Goal: Transaction & Acquisition: Purchase product/service

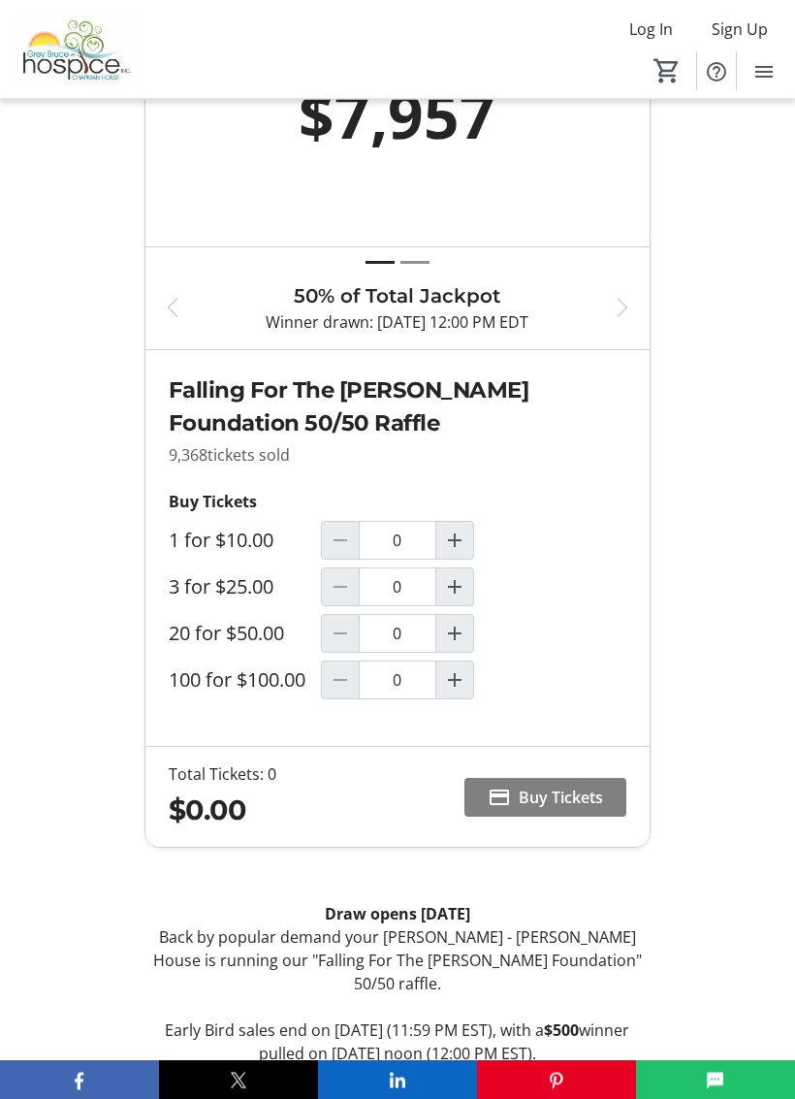
scroll to position [907, 0]
click at [463, 547] on mat-icon "Increment by one" at bounding box center [454, 540] width 23 height 23
type input "1"
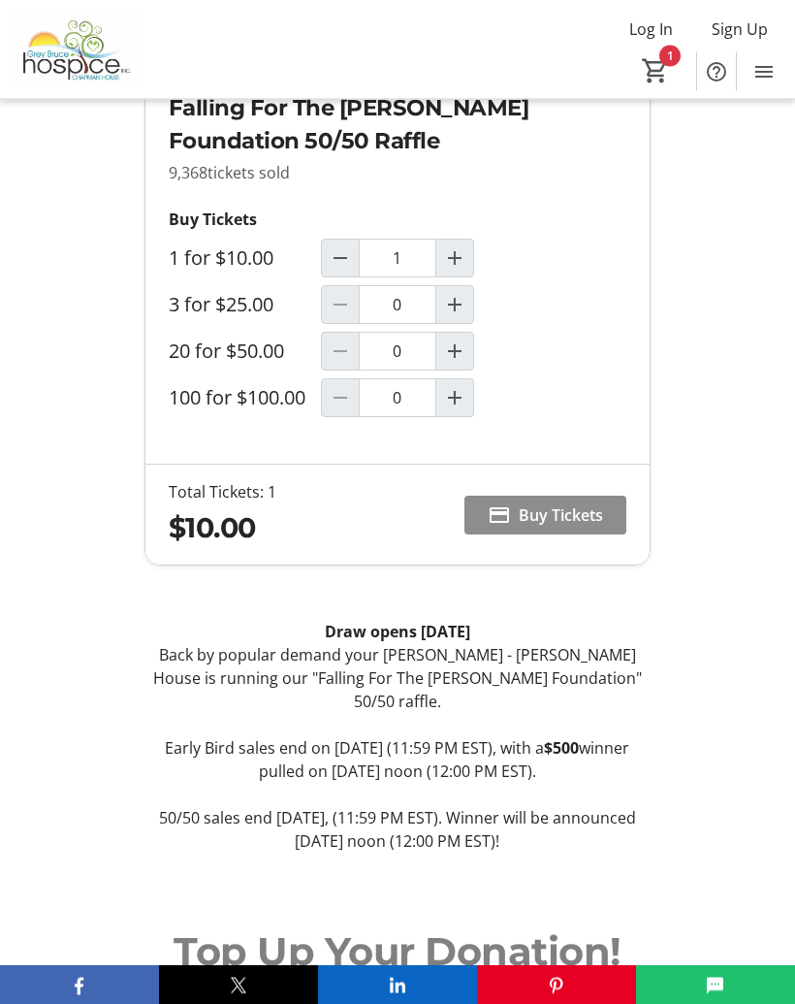
scroll to position [1189, 0]
click at [561, 510] on span "Buy Tickets" at bounding box center [561, 514] width 84 height 23
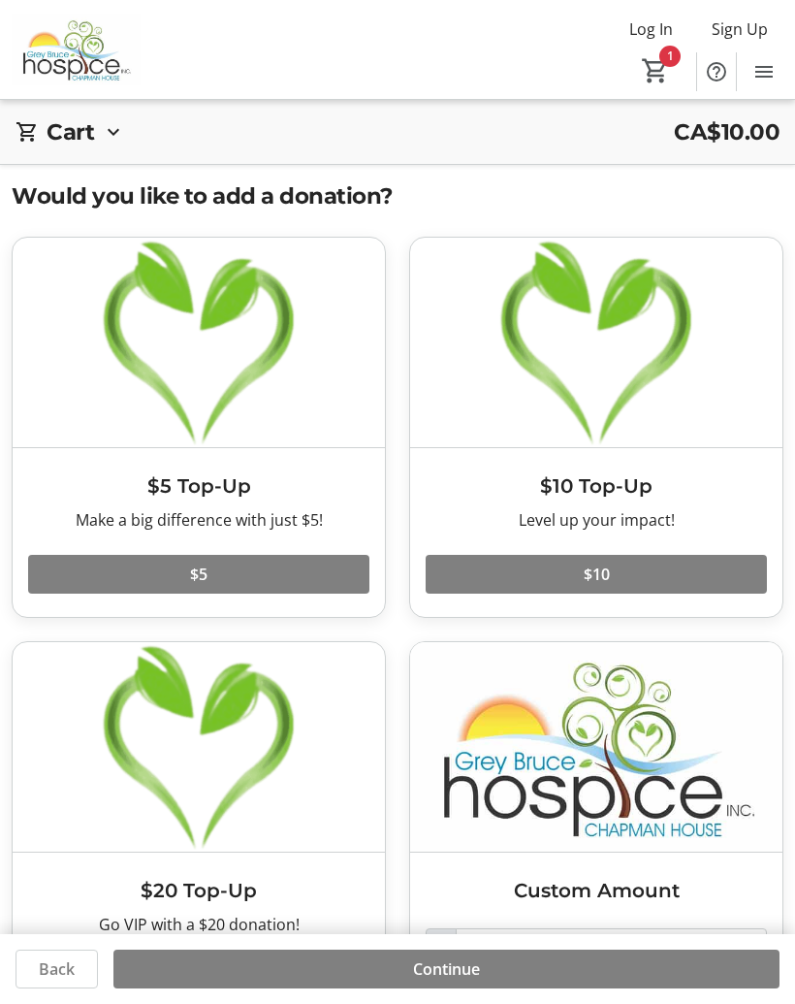
click at [315, 557] on span at bounding box center [198, 574] width 341 height 47
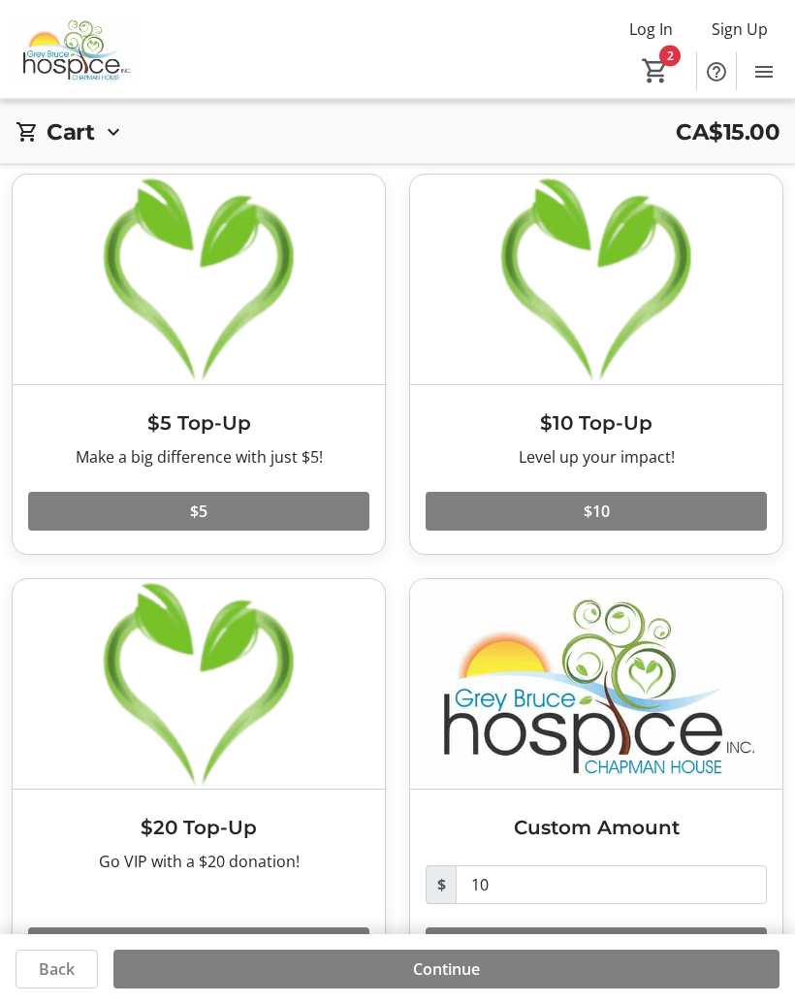
scroll to position [57, 0]
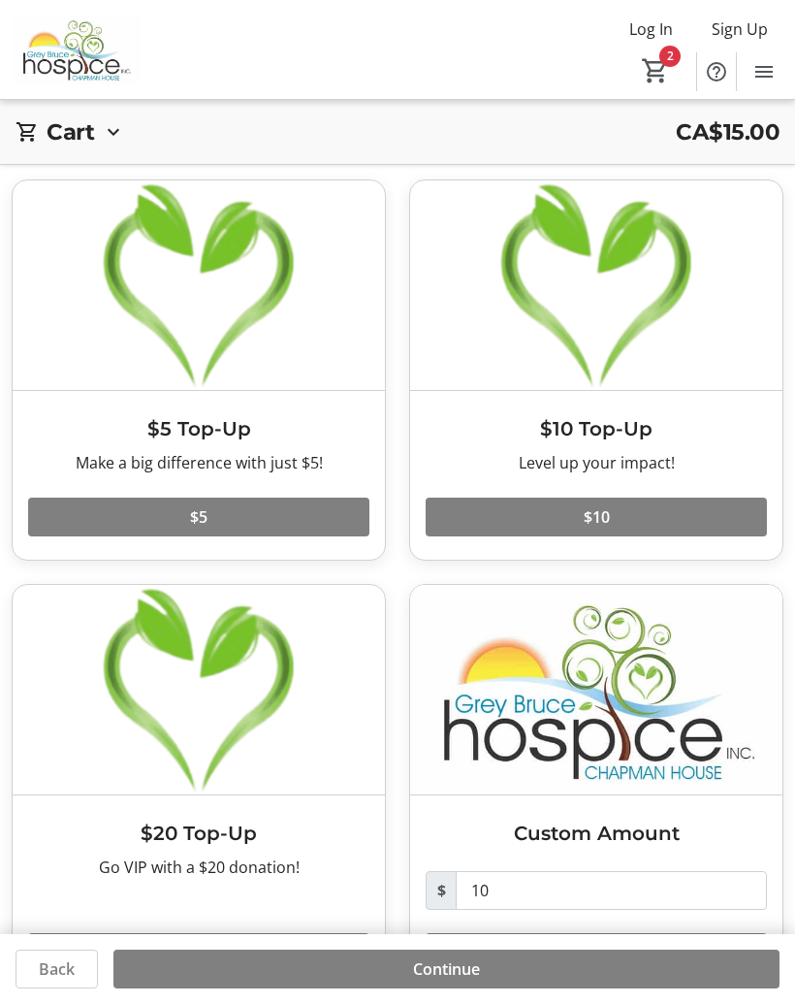
click at [665, 56] on mat-icon "2" at bounding box center [655, 70] width 29 height 29
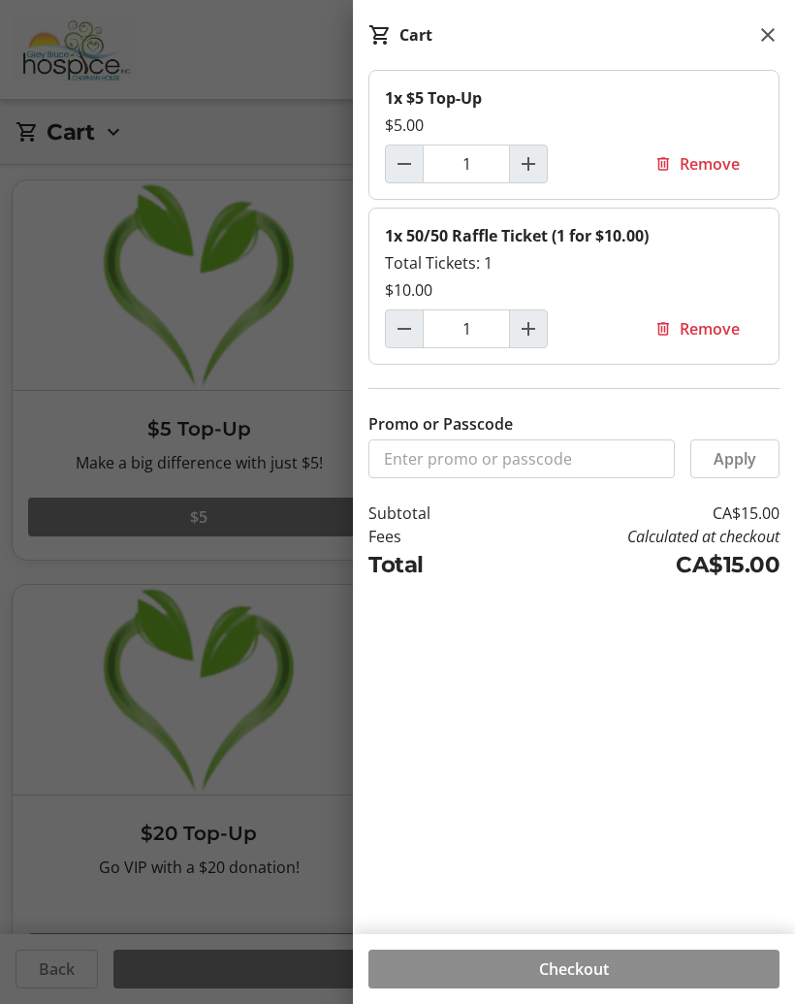
click at [602, 973] on span "Checkout" at bounding box center [574, 968] width 70 height 23
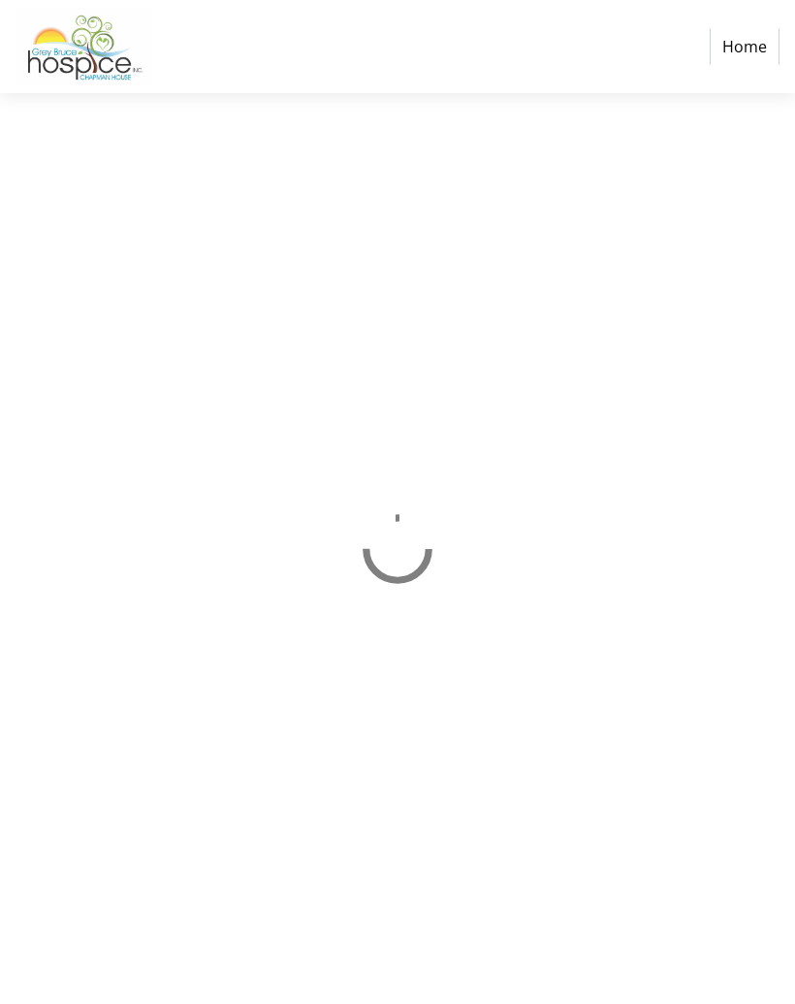
select select "CA"
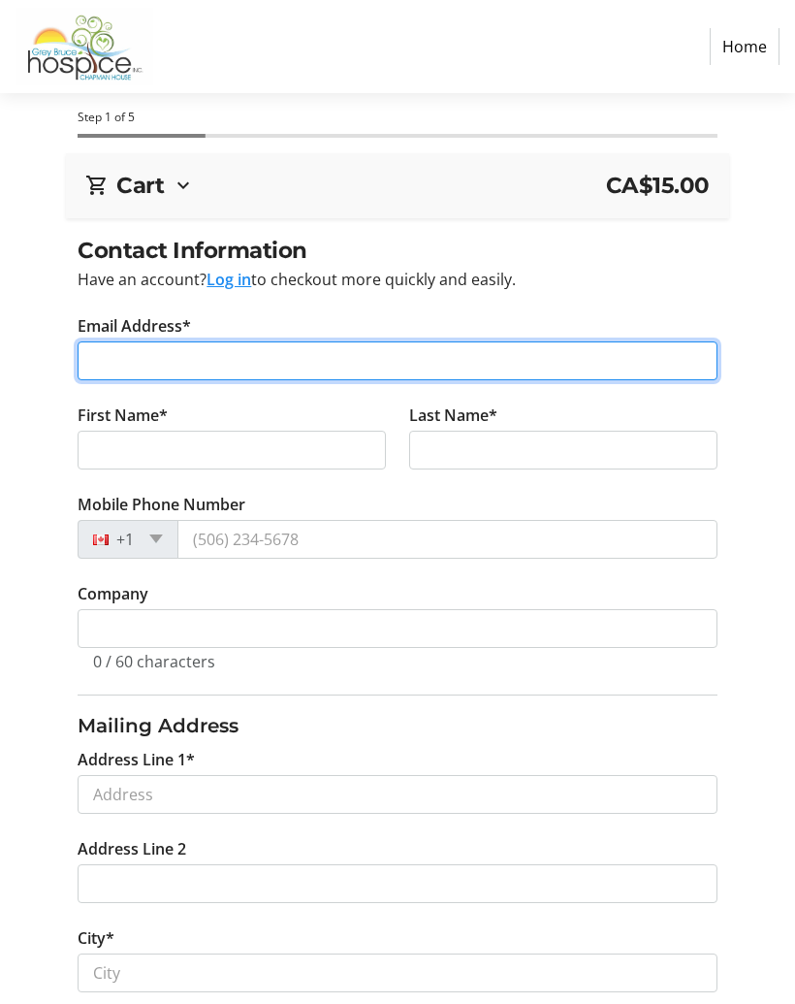
click at [365, 367] on input "Email Address*" at bounding box center [397, 360] width 639 height 39
type input "[EMAIL_ADDRESS][DOMAIN_NAME]"
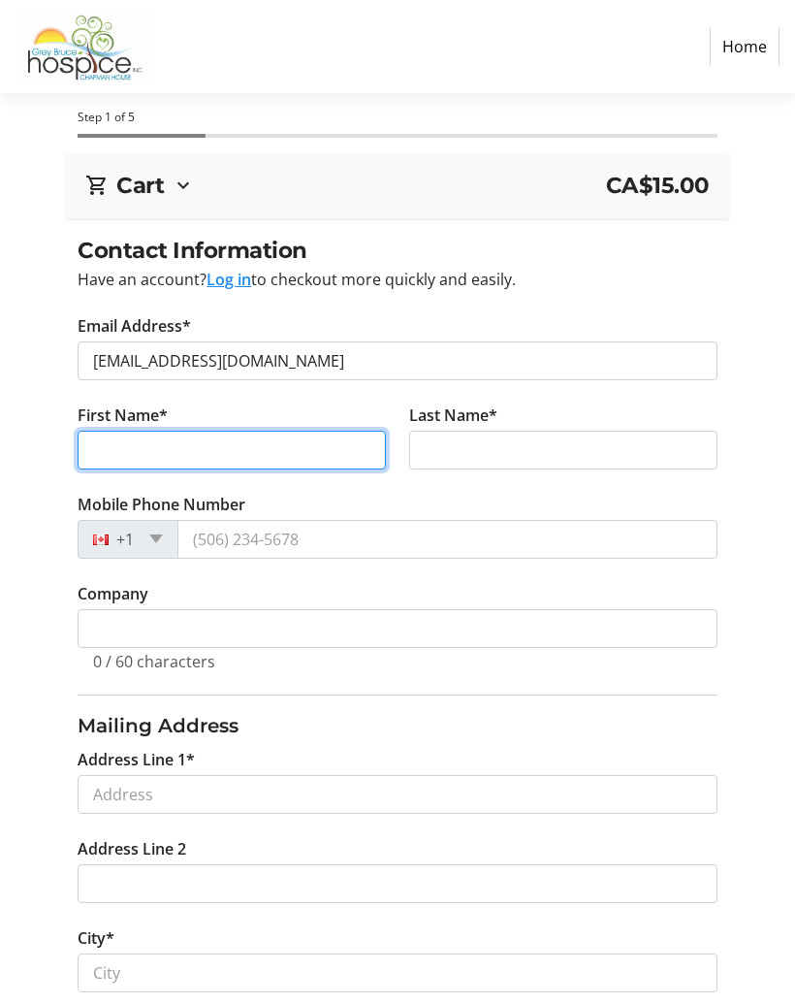
click at [322, 448] on input "First Name*" at bounding box center [232, 450] width 308 height 39
type input "[PERSON_NAME]"
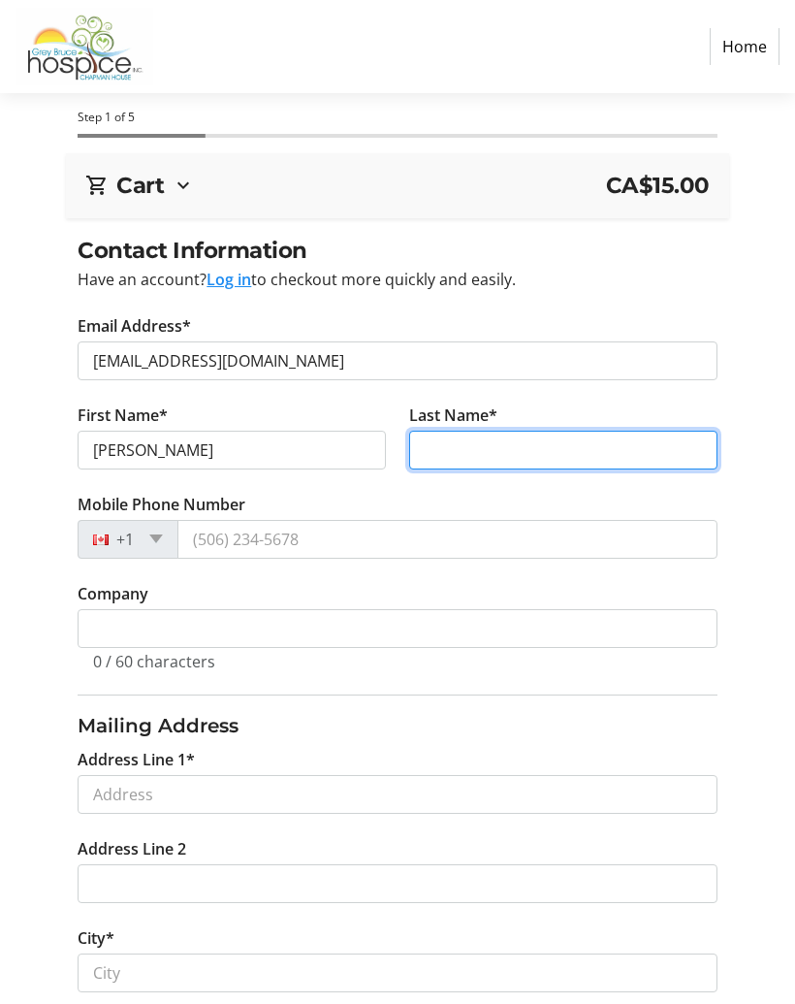
click at [516, 450] on input "Last Name*" at bounding box center [563, 450] width 308 height 39
type input "[PERSON_NAME]"
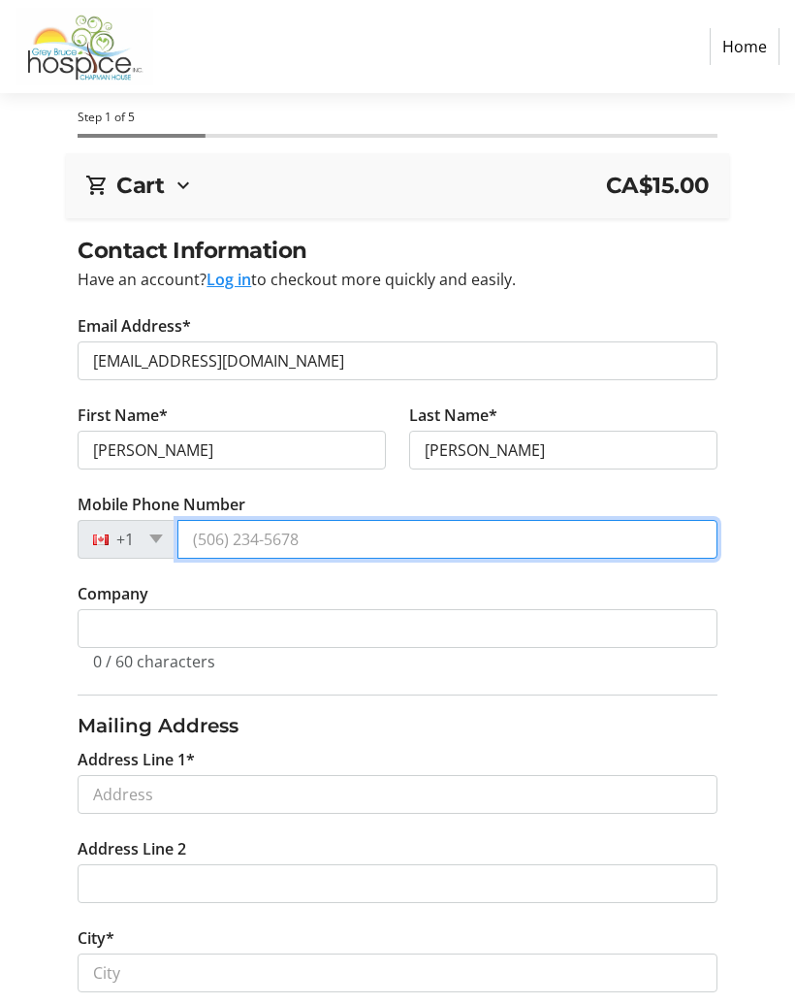
click at [381, 539] on input "Mobile Phone Number" at bounding box center [446, 539] width 539 height 39
type input "[PHONE_NUMBER]"
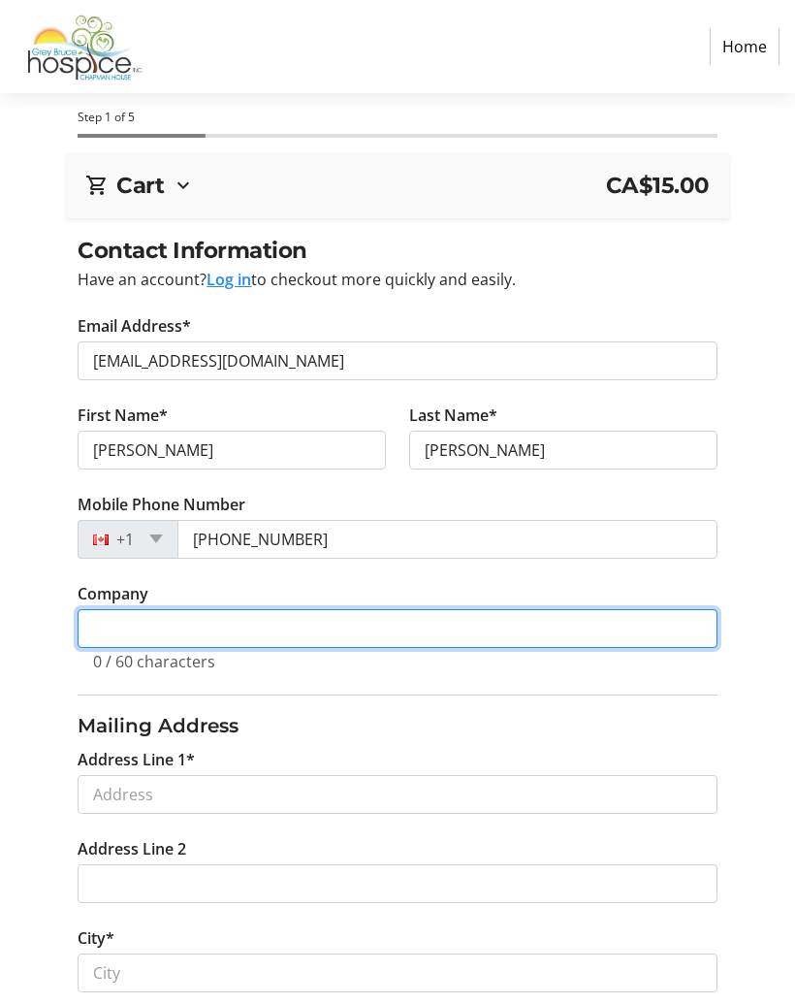
click at [362, 640] on input "Company" at bounding box center [397, 628] width 639 height 39
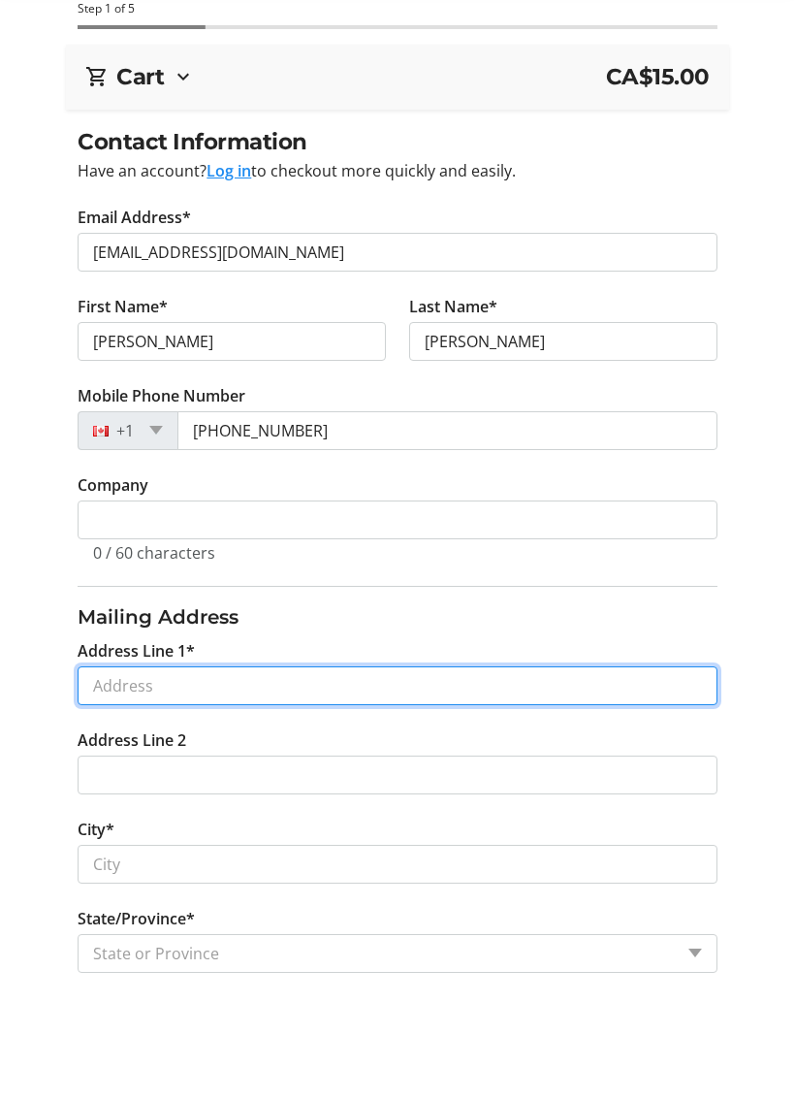
click at [584, 775] on input "Address Line 1*" at bounding box center [397, 794] width 639 height 39
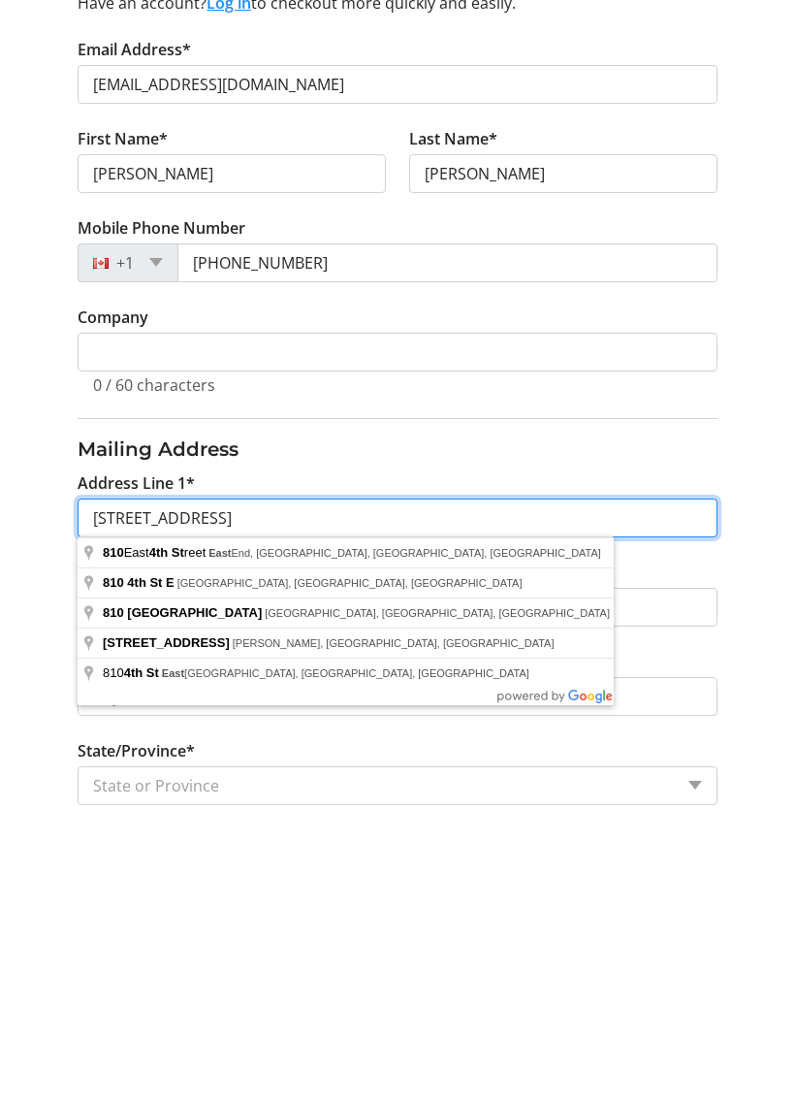
scroll to position [13, 0]
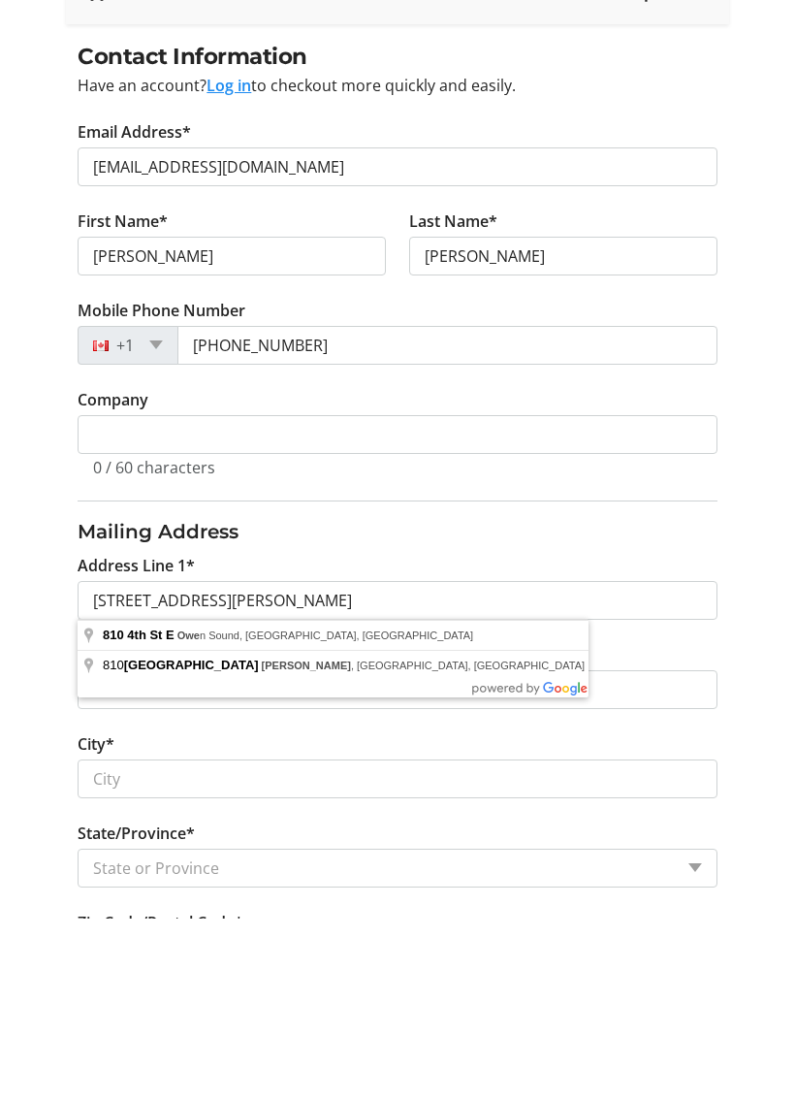
type input "[STREET_ADDRESS]"
type input "[PERSON_NAME] Sound"
select select "ON"
type input "N4K 1B6"
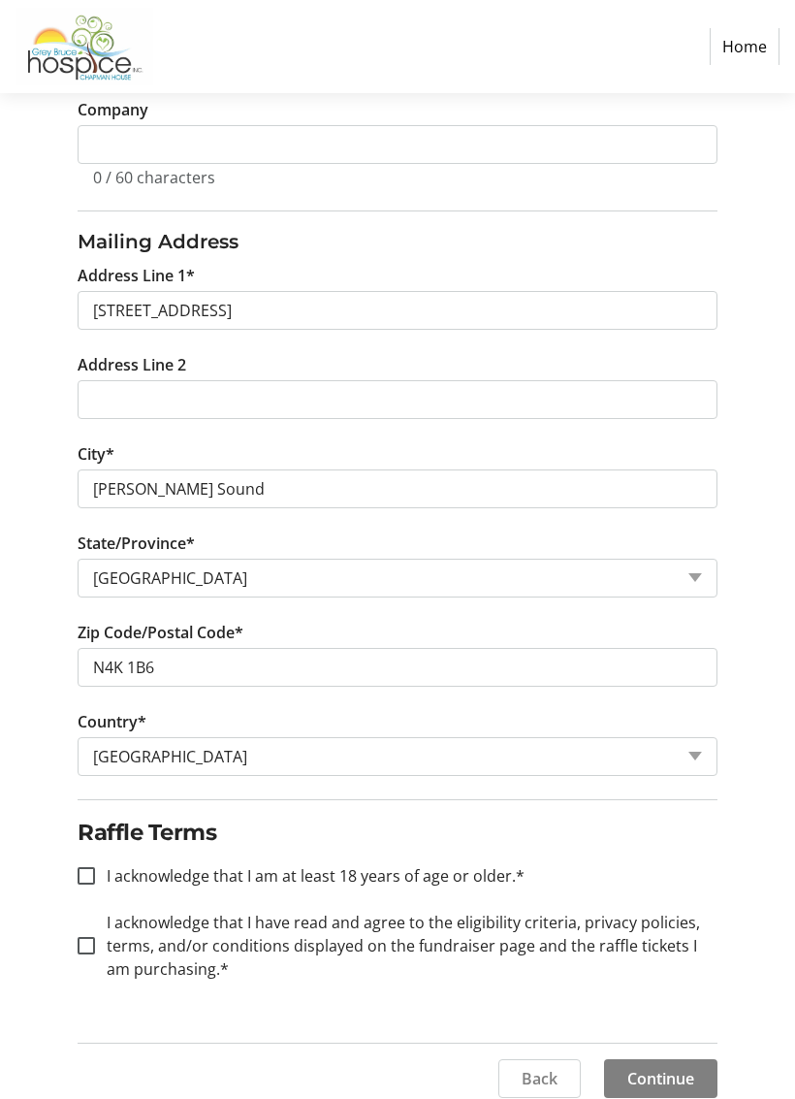
scroll to position [497, 0]
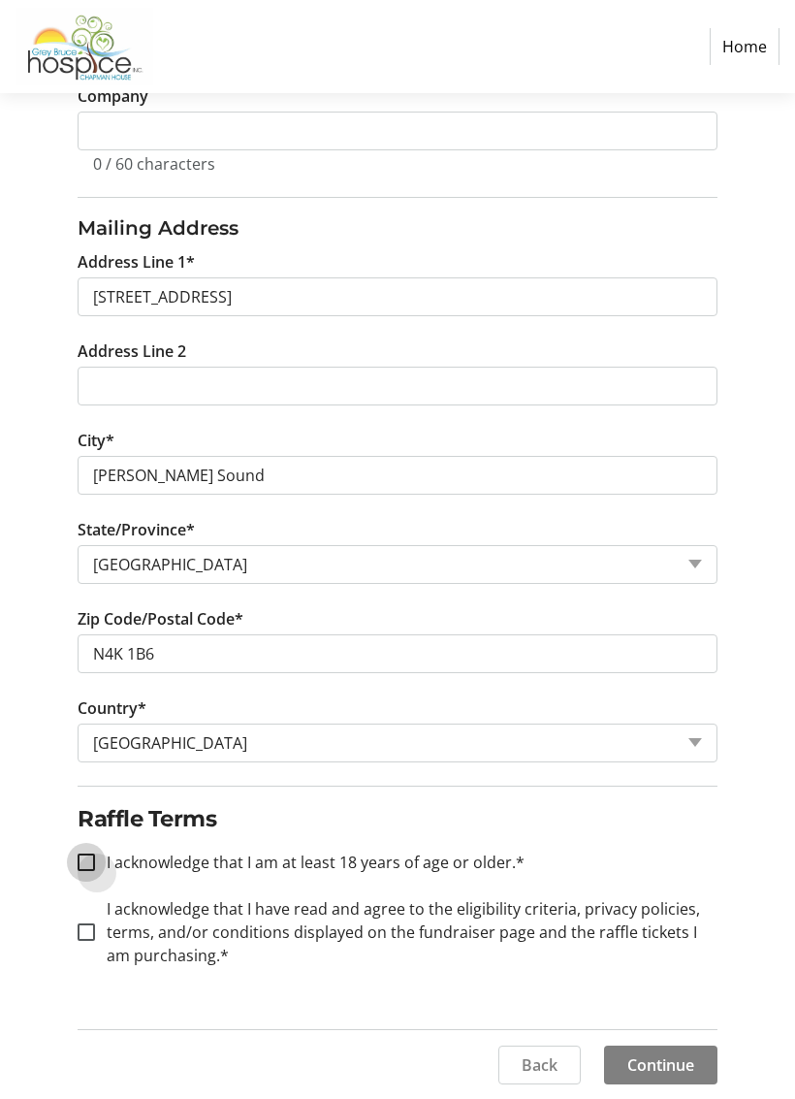
click at [90, 858] on input "I acknowledge that I am at least 18 years of age or older.*" at bounding box center [86, 861] width 17 height 17
checkbox input "true"
click at [93, 938] on input "I acknowledge that I have read and agree to the eligibility criteria, privacy p…" at bounding box center [86, 931] width 17 height 17
checkbox input "true"
click at [649, 1003] on span "Continue" at bounding box center [660, 1064] width 67 height 23
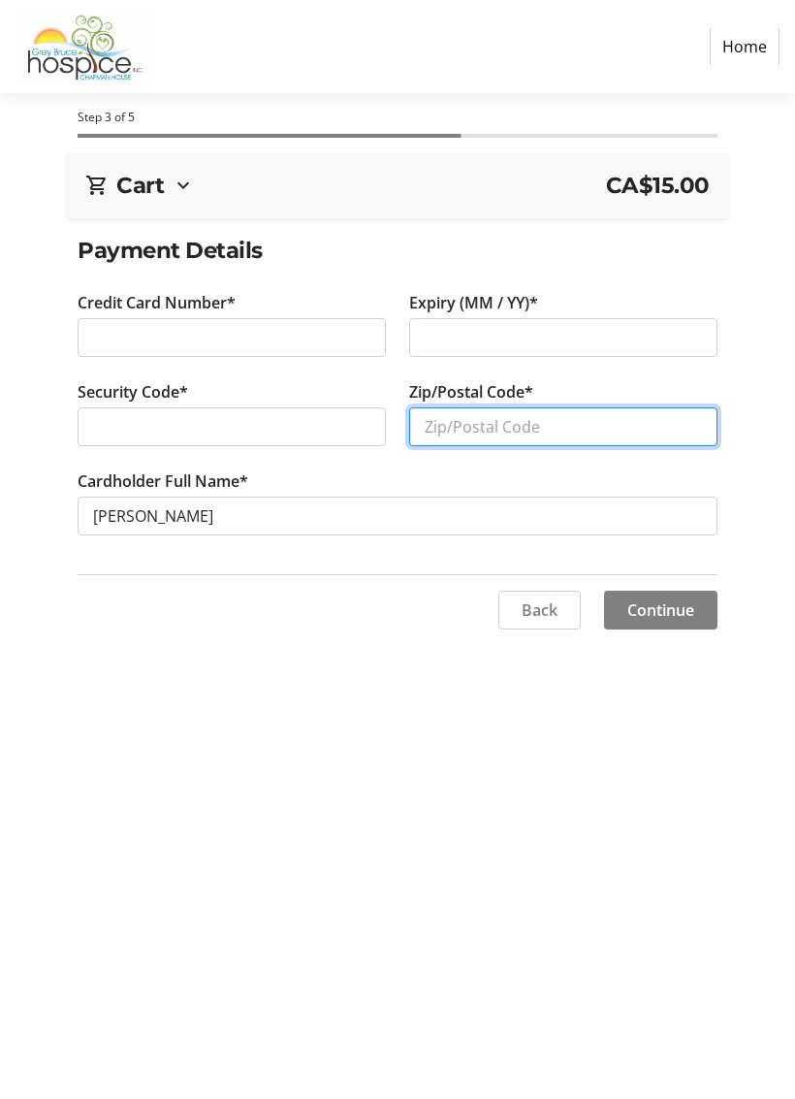
click at [584, 419] on input "Zip/Postal Code*" at bounding box center [563, 426] width 308 height 39
type input "N4K 1B6"
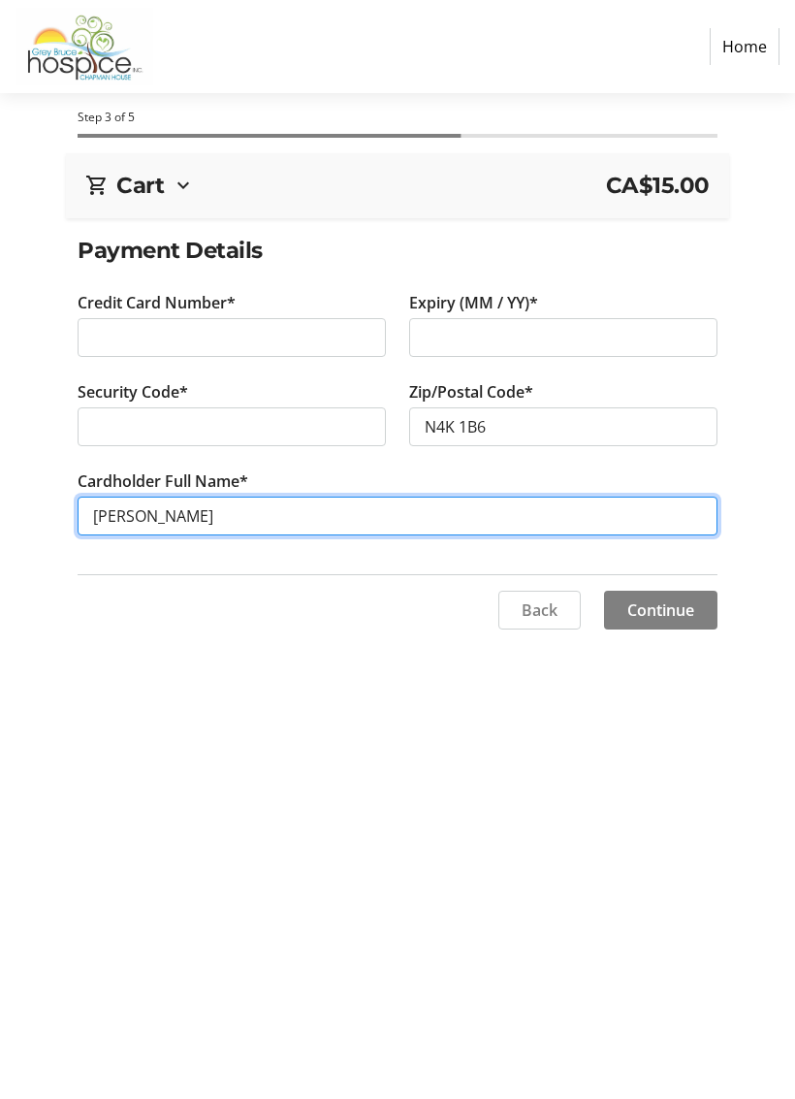
click at [118, 512] on input "[PERSON_NAME]" at bounding box center [397, 516] width 639 height 39
type input "[PERSON_NAME]"
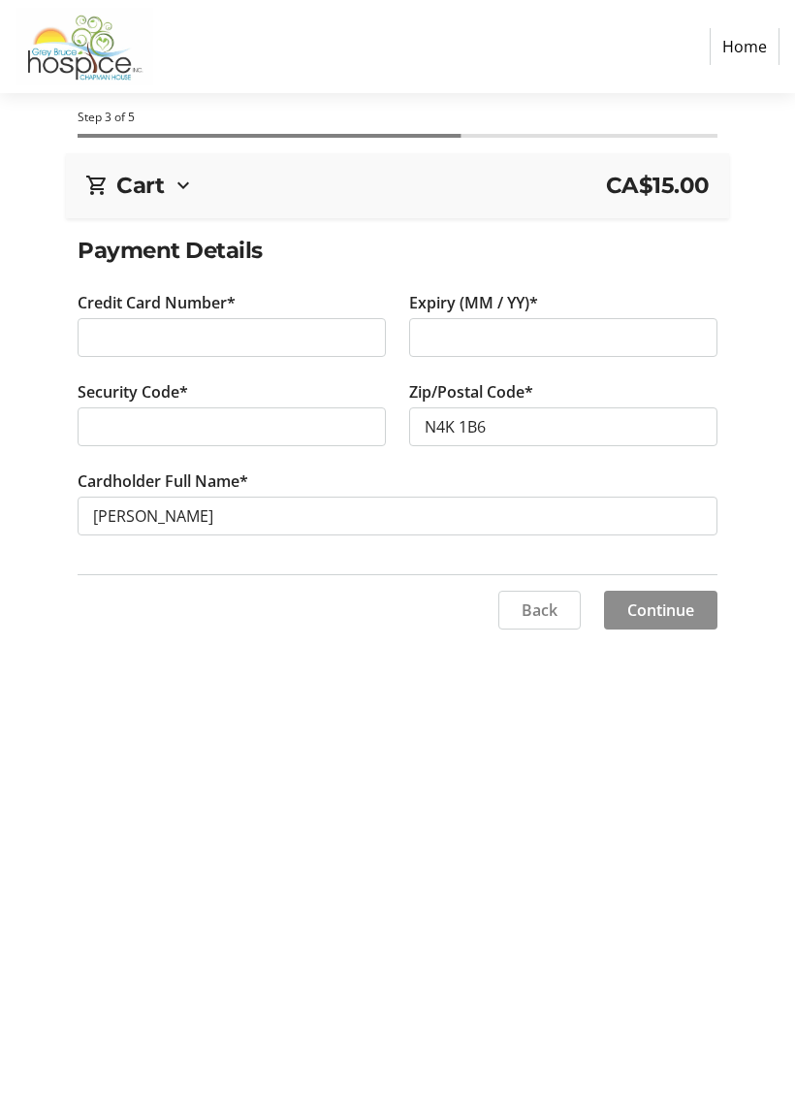
click at [659, 610] on span "Continue" at bounding box center [660, 609] width 67 height 23
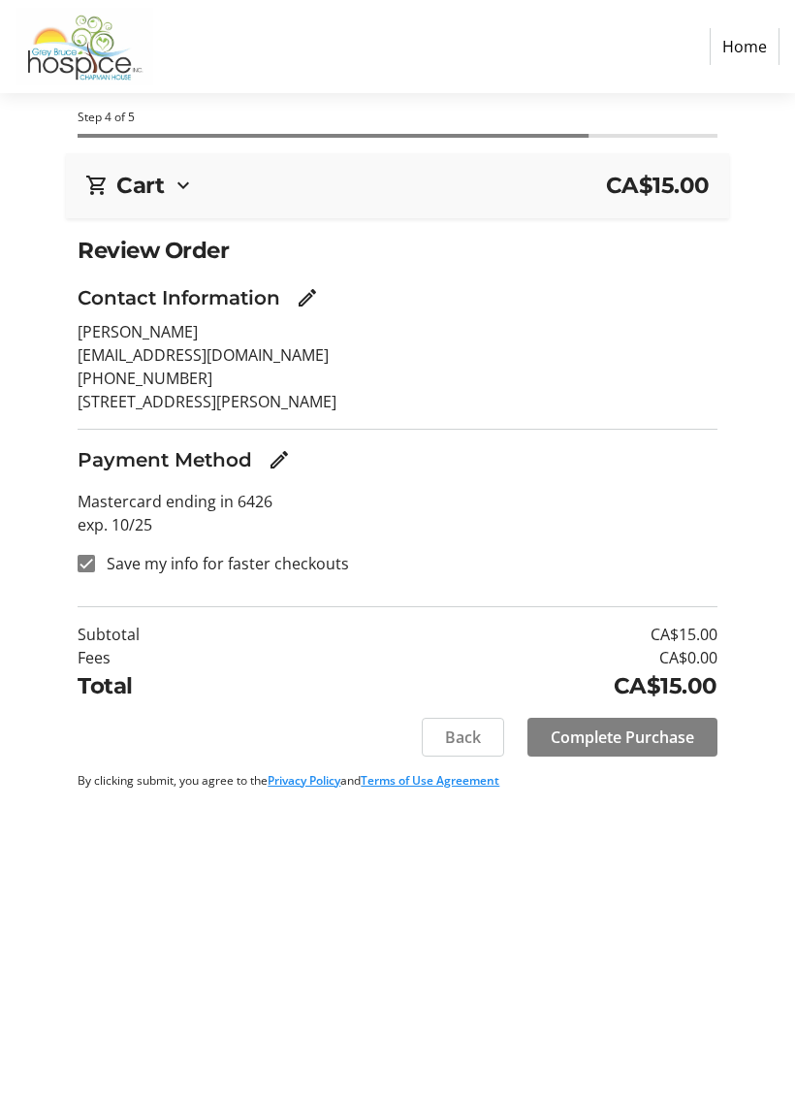
click at [562, 721] on span at bounding box center [623, 737] width 190 height 47
